Goal: Find specific page/section: Find specific page/section

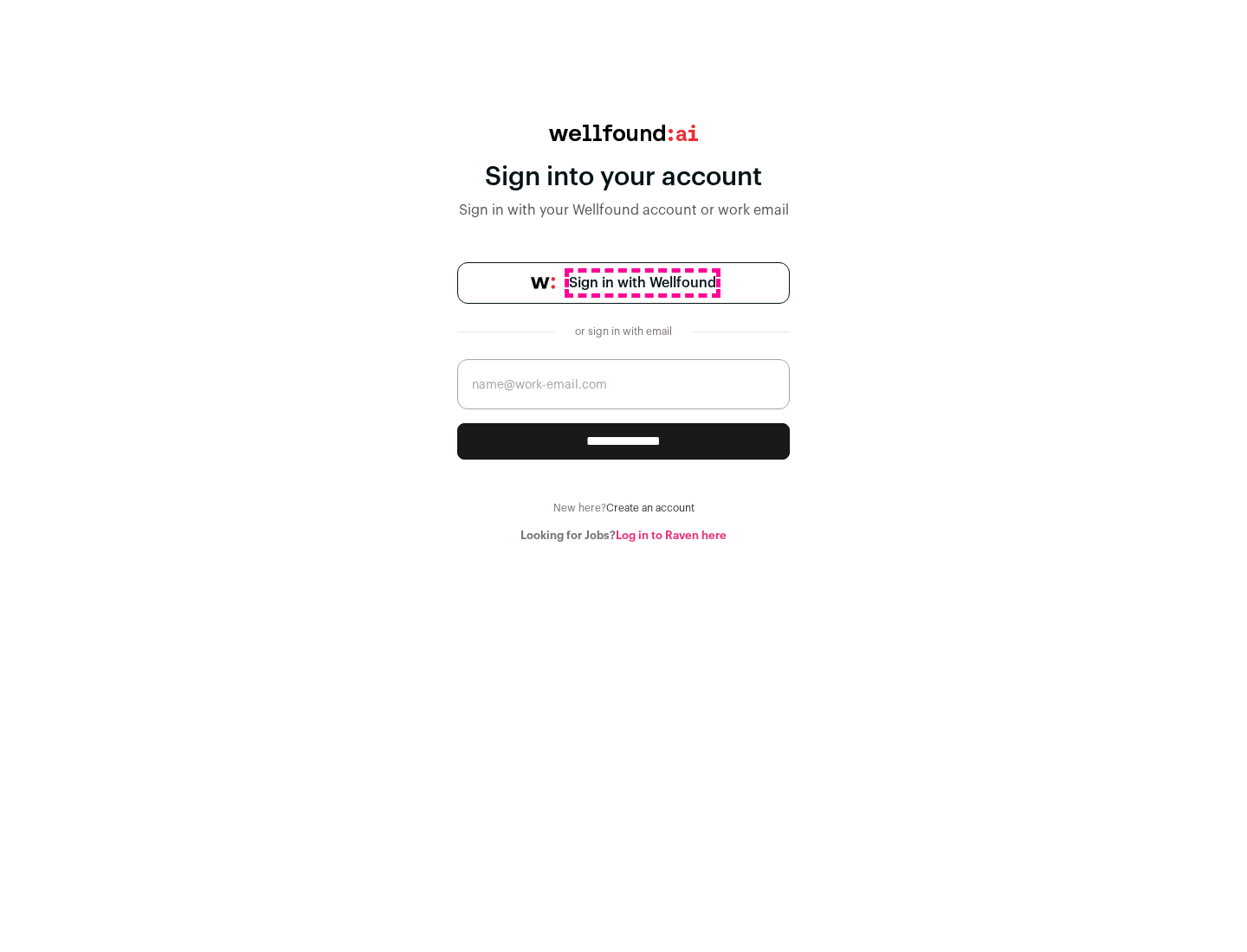
click at [642, 283] on span "Sign in with Wellfound" at bounding box center [642, 283] width 147 height 21
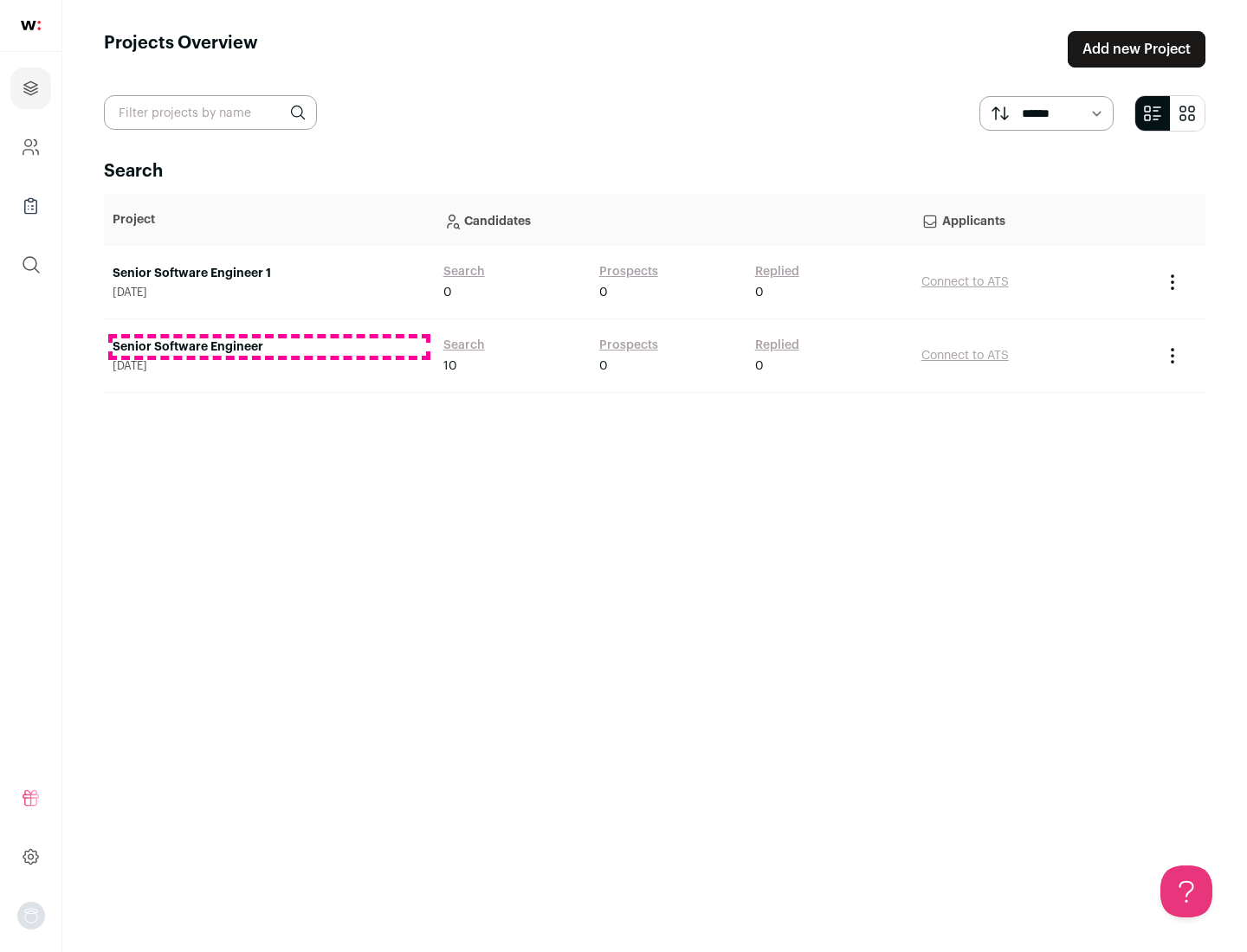
click at [269, 347] on link "Senior Software Engineer" at bounding box center [269, 347] width 313 height 18
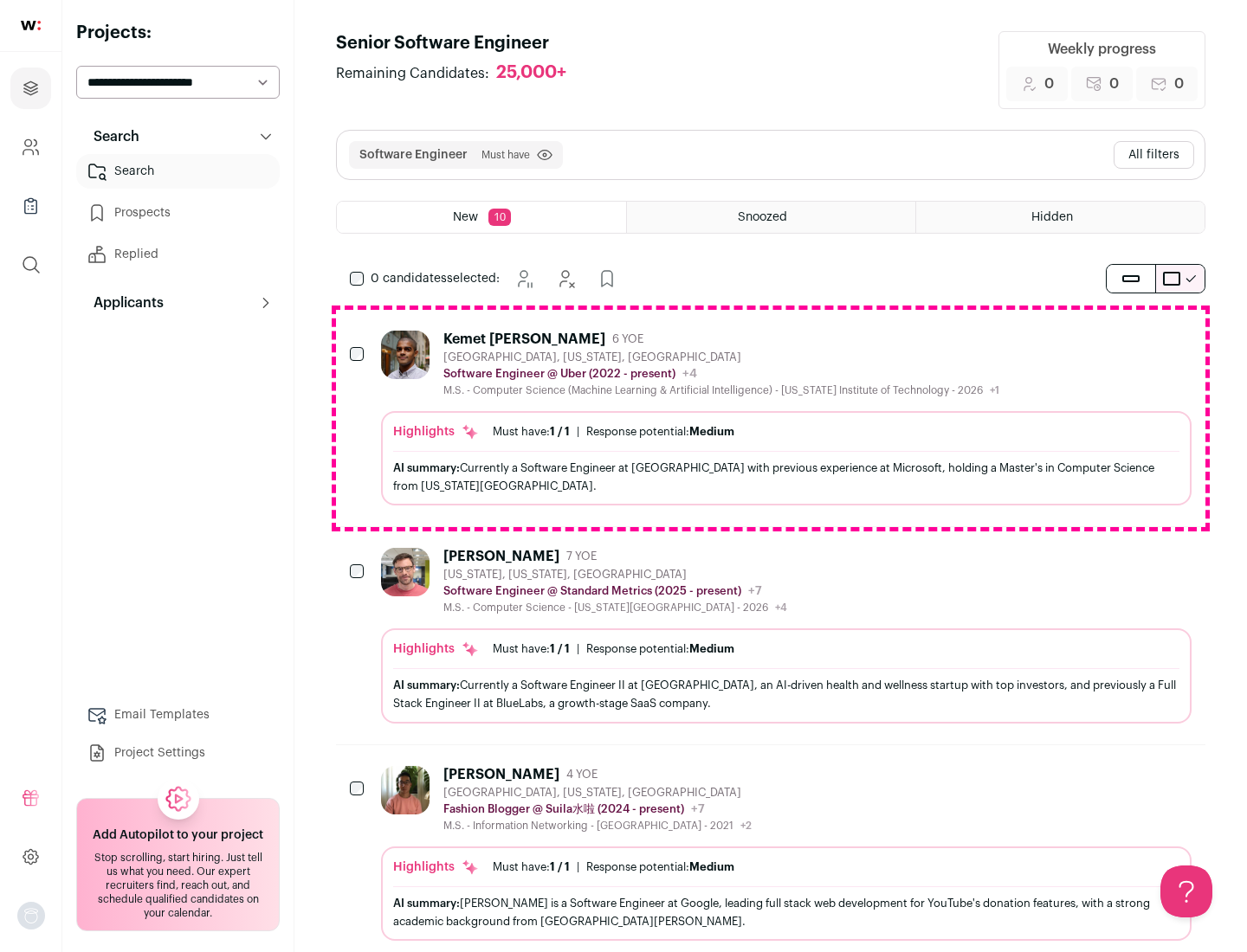
click at [771, 418] on div "Highlights Must have: 1 / 1 How many must haves have been fulfilled? | Response…" at bounding box center [787, 458] width 811 height 94
